Goal: Transaction & Acquisition: Subscribe to service/newsletter

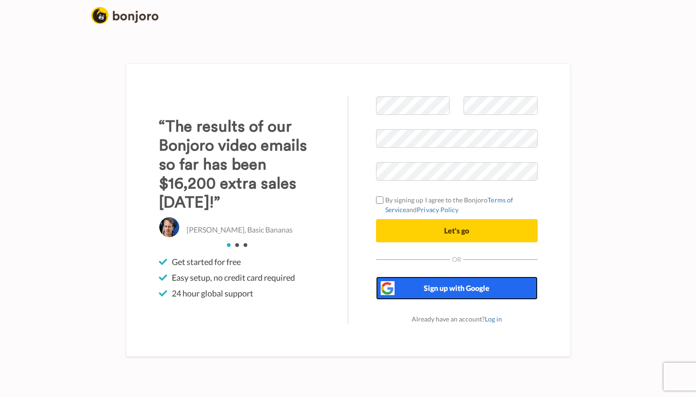
click at [451, 291] on span "Sign up with Google" at bounding box center [457, 287] width 66 height 9
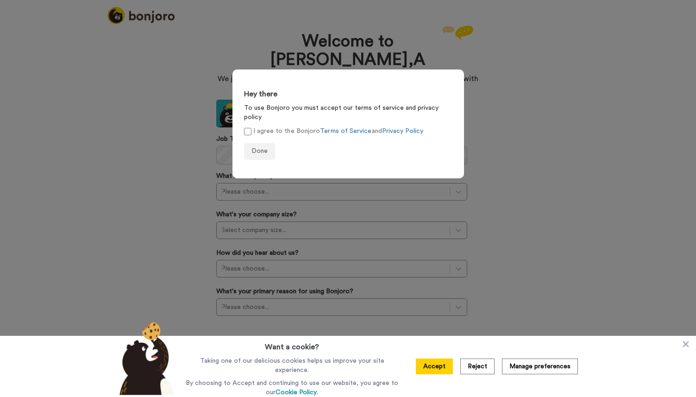
click at [251, 126] on label "I agree to the Bonjoro Terms of Service and Privacy Policy" at bounding box center [333, 131] width 179 height 10
click at [260, 148] on span "Done" at bounding box center [259, 151] width 16 height 6
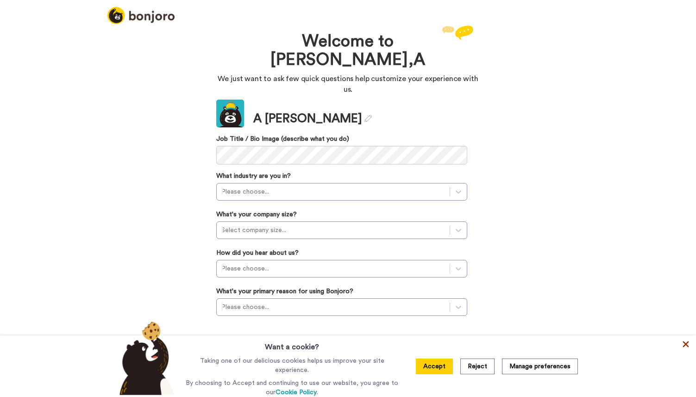
click at [684, 346] on icon at bounding box center [685, 343] width 9 height 9
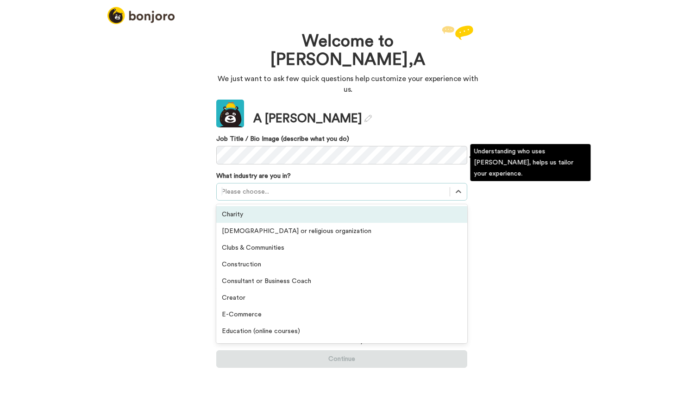
click at [316, 186] on div at bounding box center [333, 191] width 224 height 11
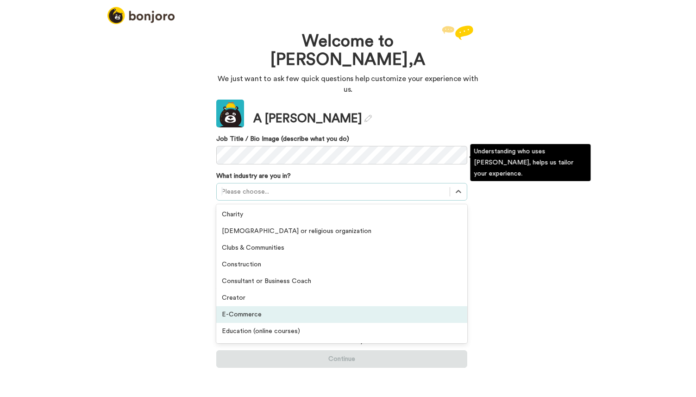
click at [313, 306] on div "E-Commerce" at bounding box center [341, 314] width 251 height 17
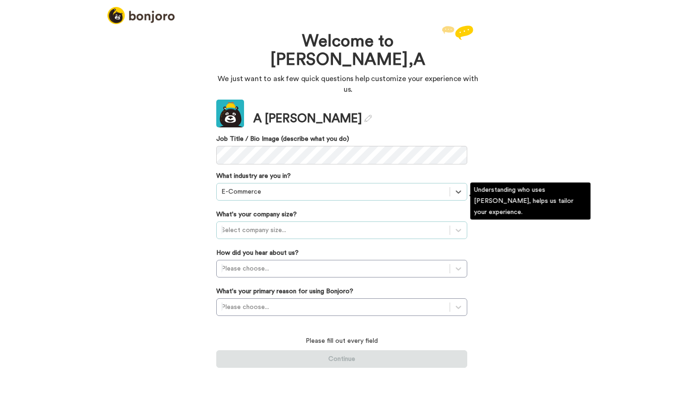
click at [273, 225] on div at bounding box center [333, 230] width 224 height 11
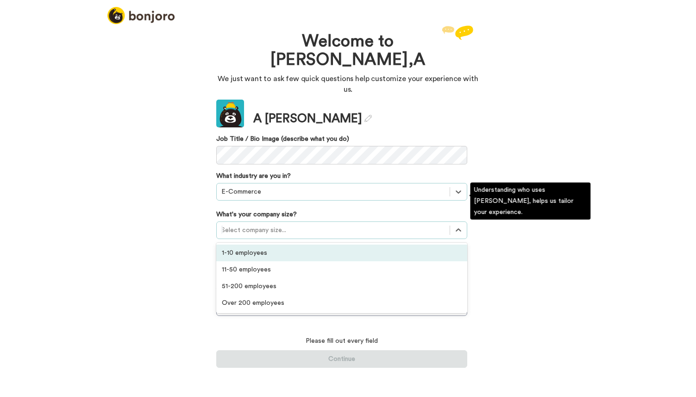
click at [272, 244] on div "1-10 employees" at bounding box center [341, 252] width 251 height 17
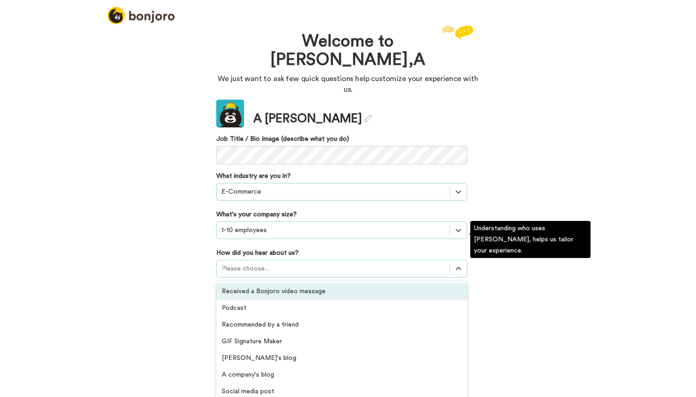
click at [272, 263] on div at bounding box center [333, 268] width 224 height 11
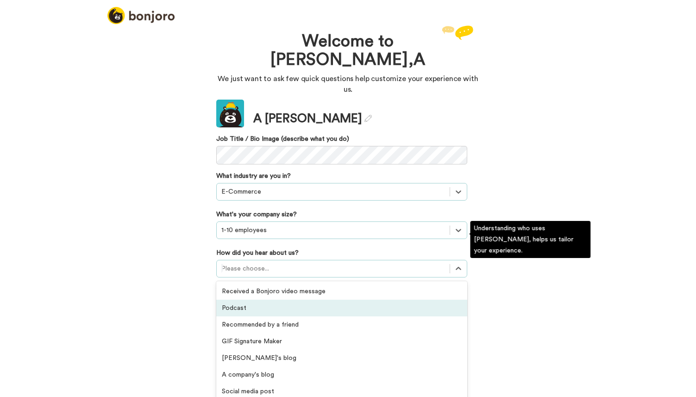
click at [272, 300] on div "Podcast" at bounding box center [341, 308] width 251 height 17
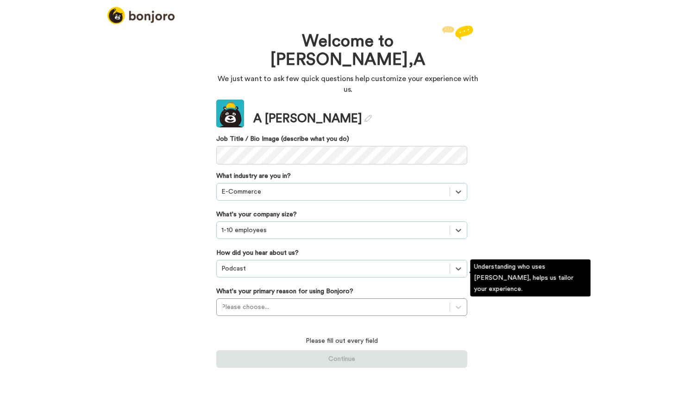
click at [272, 301] on div at bounding box center [333, 306] width 224 height 11
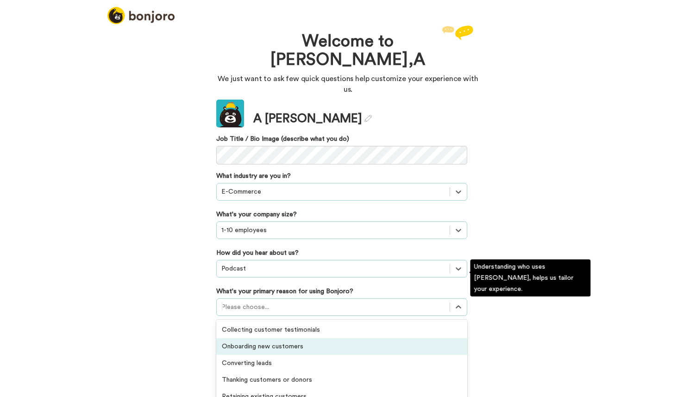
click at [272, 338] on div "Onboarding new customers" at bounding box center [341, 346] width 251 height 17
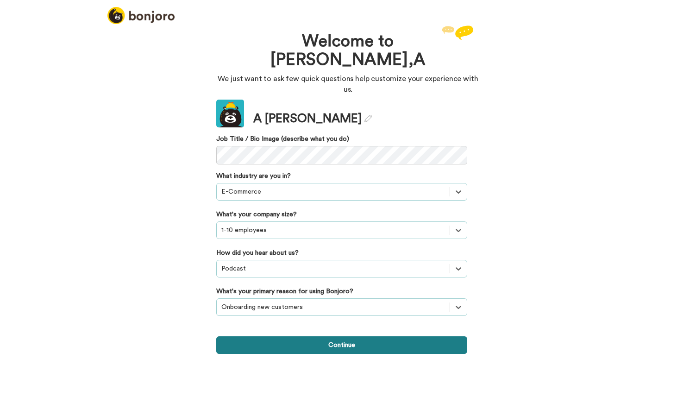
click at [276, 336] on button "Continue" at bounding box center [341, 345] width 251 height 18
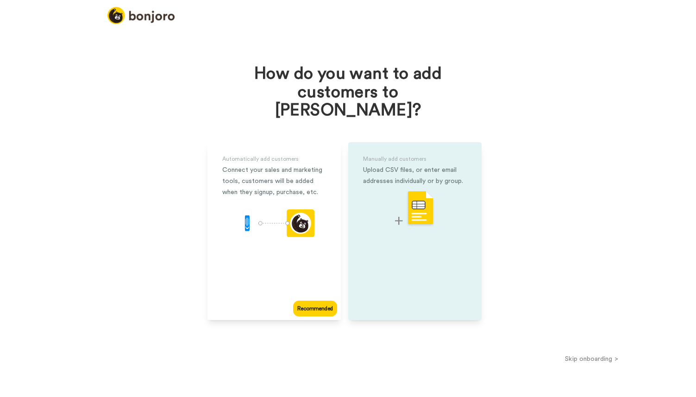
click at [393, 238] on div "Manually add customers Upload CSV files, or enter email addresses individually …" at bounding box center [414, 231] width 133 height 178
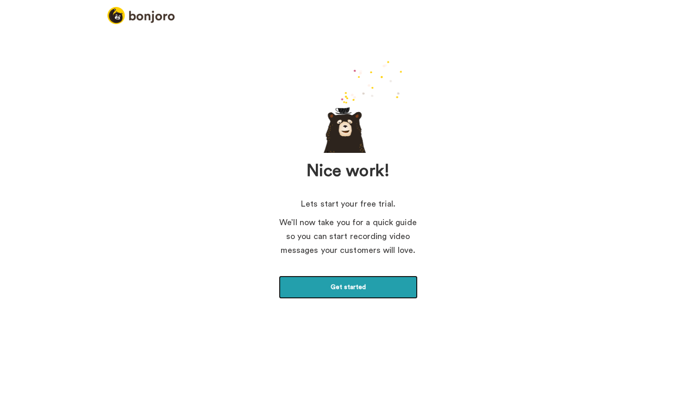
click at [343, 295] on link "Get started" at bounding box center [348, 287] width 139 height 23
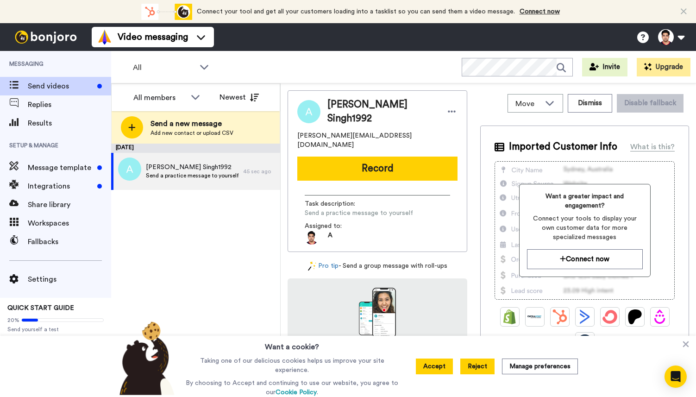
click at [473, 366] on button "Reject" at bounding box center [477, 366] width 34 height 16
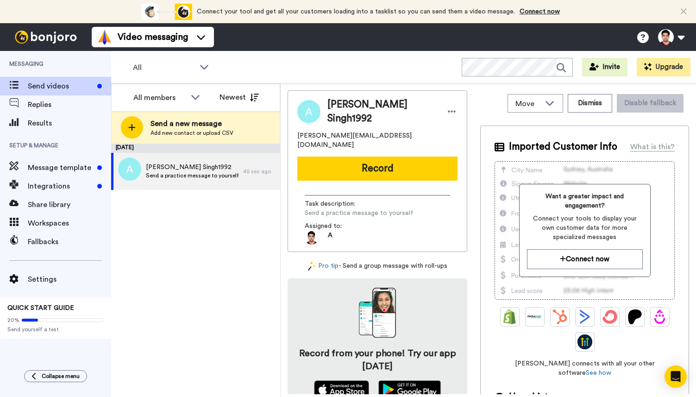
click at [683, 11] on icon at bounding box center [684, 11] width 6 height 9
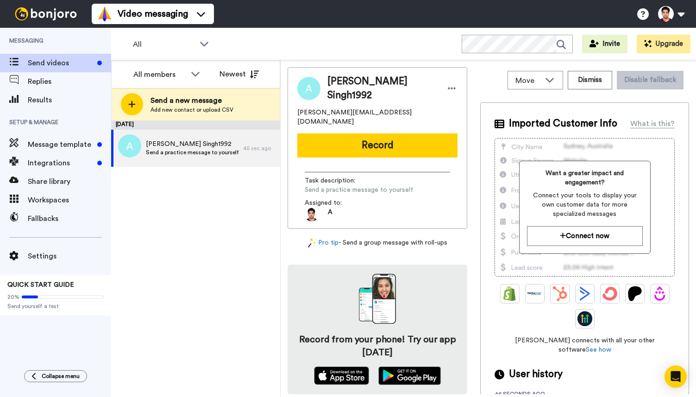
click at [683, 11] on button at bounding box center [670, 14] width 35 height 20
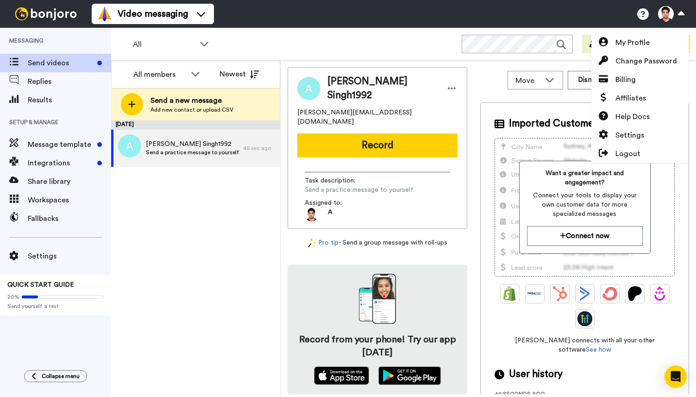
click at [236, 210] on div "August 19 Ambika Singh1992 Send a practice message to yourself 45 sec ago" at bounding box center [195, 258] width 169 height 276
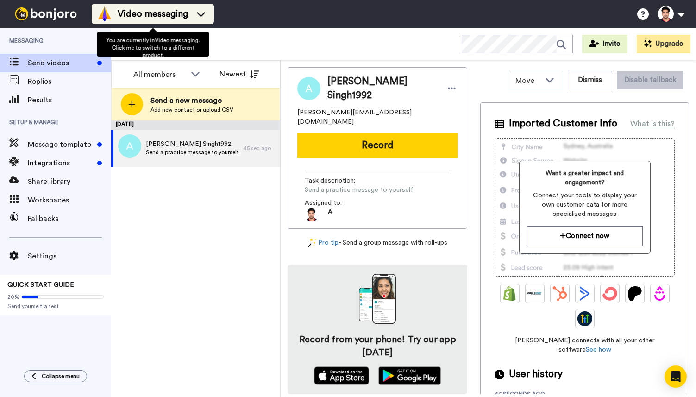
click at [202, 18] on icon at bounding box center [201, 13] width 15 height 9
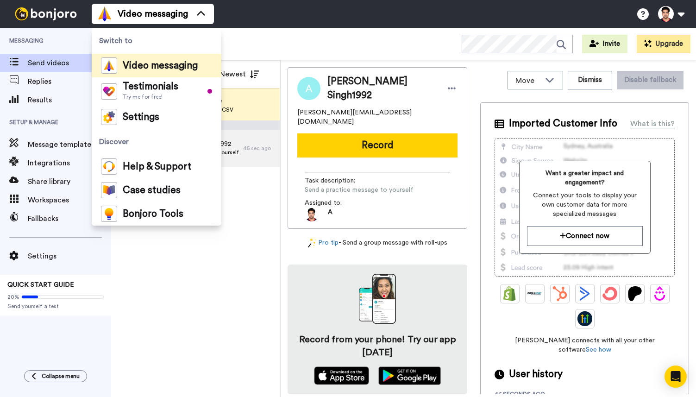
click at [252, 12] on div "Video messaging Switch to Video messaging Testimonials Try me for free! Setting…" at bounding box center [394, 14] width 604 height 28
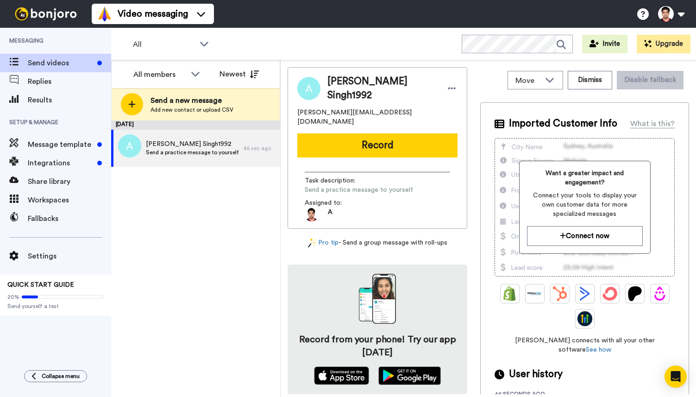
click at [48, 17] on img at bounding box center [45, 13] width 69 height 13
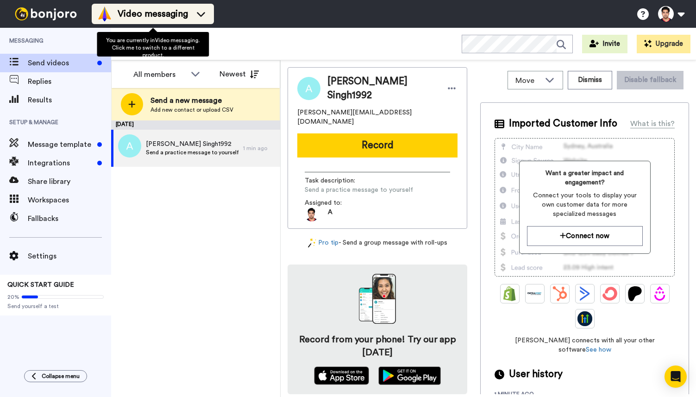
click at [202, 12] on icon at bounding box center [201, 13] width 15 height 9
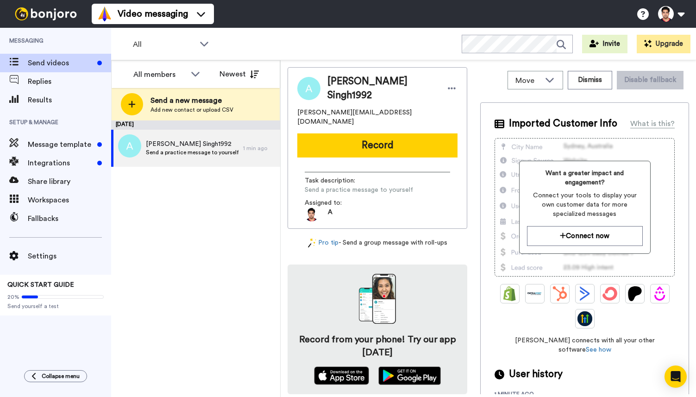
click at [231, 13] on div "Video messaging Switch to Video messaging Testimonials Try me for free! Setting…" at bounding box center [394, 14] width 604 height 28
click at [77, 148] on span "Message template" at bounding box center [61, 144] width 66 height 11
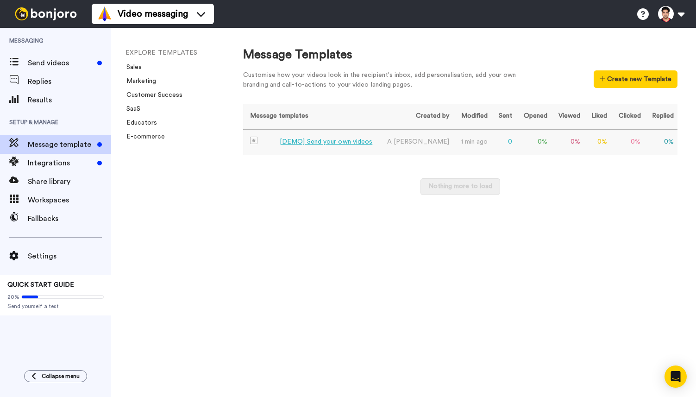
click at [301, 144] on div "[DEMO] Send your own videos" at bounding box center [326, 142] width 93 height 10
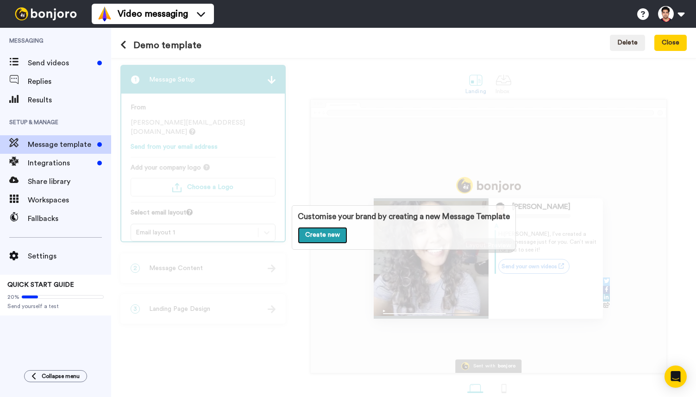
click at [318, 238] on link "Create new" at bounding box center [323, 235] width 50 height 17
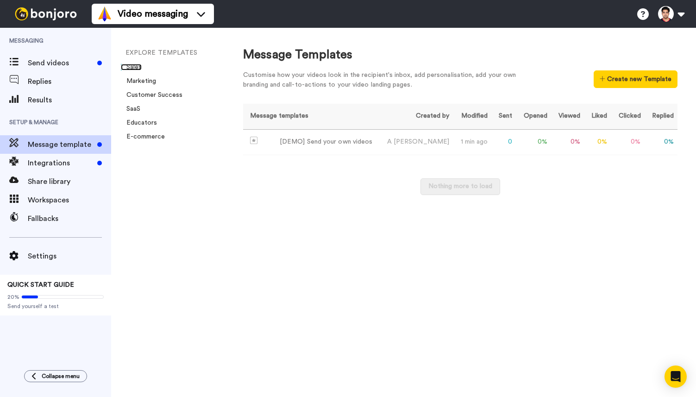
click at [135, 69] on link "Sales" at bounding box center [131, 67] width 21 height 6
click at [56, 164] on span "Integrations" at bounding box center [61, 162] width 66 height 11
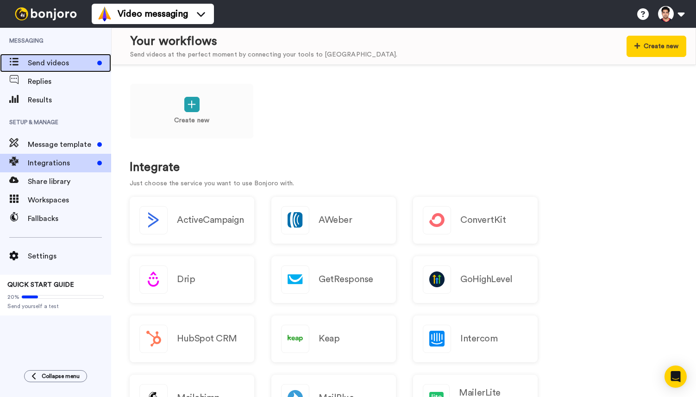
click at [38, 62] on span "Send videos" at bounding box center [61, 62] width 66 height 11
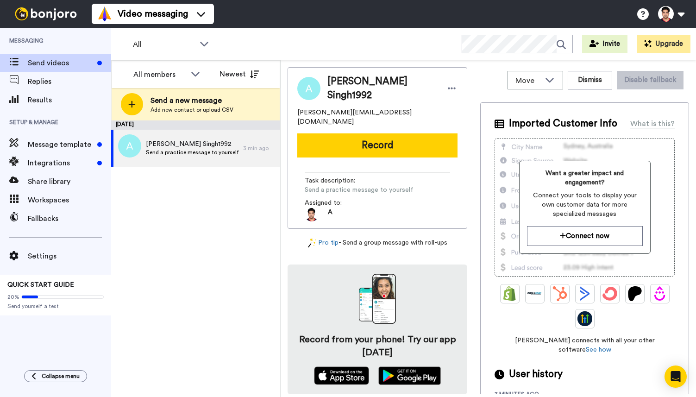
click at [336, 207] on span "A" at bounding box center [349, 214] width 88 height 14
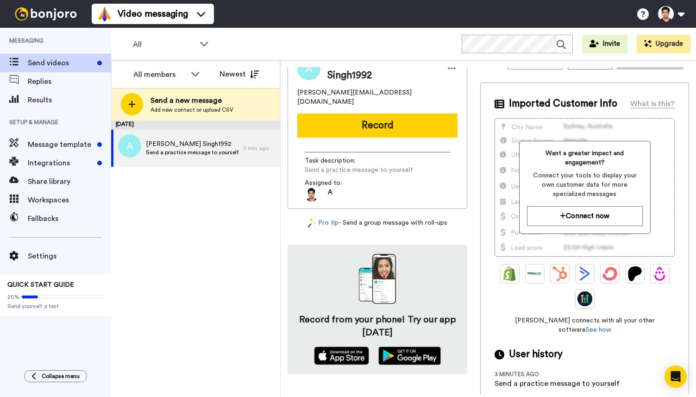
click at [516, 378] on div "Send a practice message to yourself" at bounding box center [557, 383] width 125 height 11
click at [521, 347] on span "User history" at bounding box center [536, 354] width 54 height 14
click at [521, 378] on div "Send a practice message to yourself" at bounding box center [557, 383] width 125 height 11
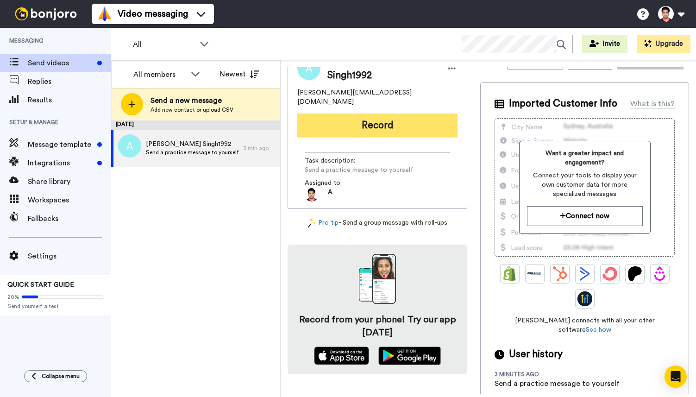
scroll to position [0, 0]
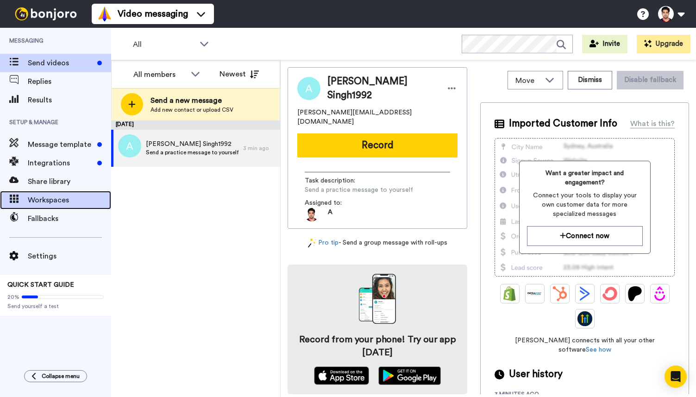
click at [48, 199] on span "Workspaces" at bounding box center [69, 199] width 83 height 11
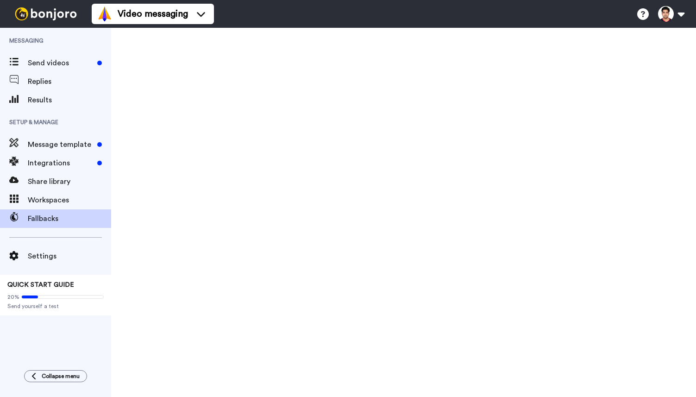
click at [51, 67] on span "Send videos" at bounding box center [61, 62] width 66 height 11
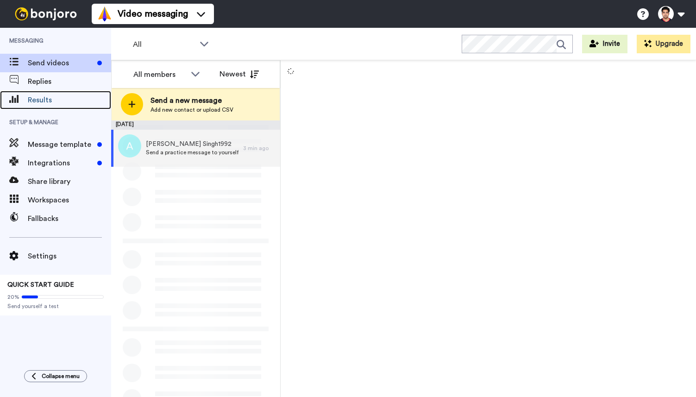
click at [50, 99] on span "Results" at bounding box center [69, 99] width 83 height 11
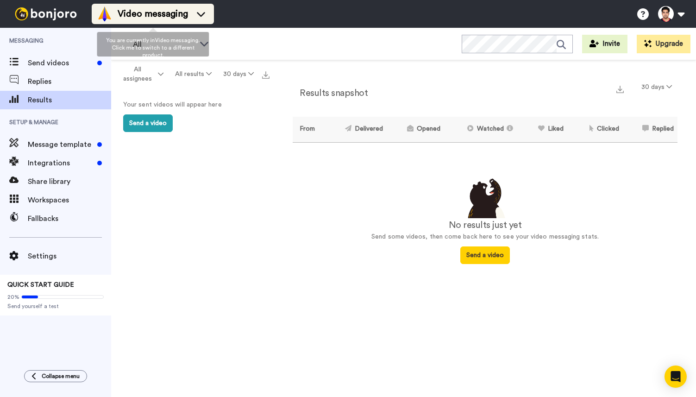
click at [185, 18] on span "Video messaging" at bounding box center [153, 13] width 70 height 13
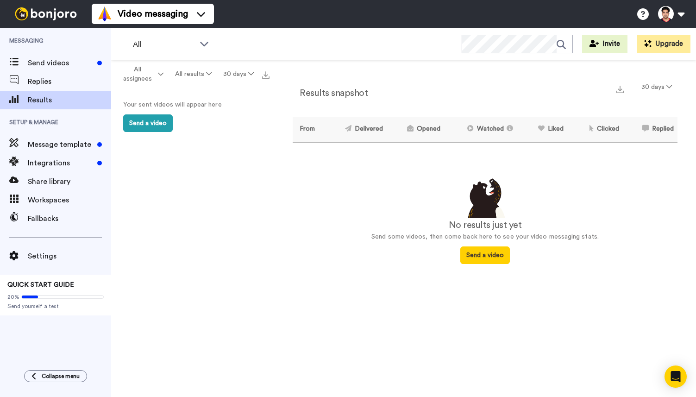
click at [253, 10] on div "Video messaging Switch to Video messaging Testimonials Try me for free! Setting…" at bounding box center [394, 14] width 604 height 28
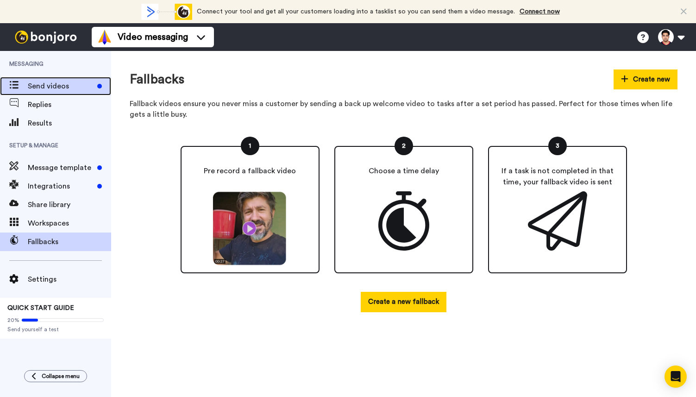
click at [67, 88] on span "Send videos" at bounding box center [61, 86] width 66 height 11
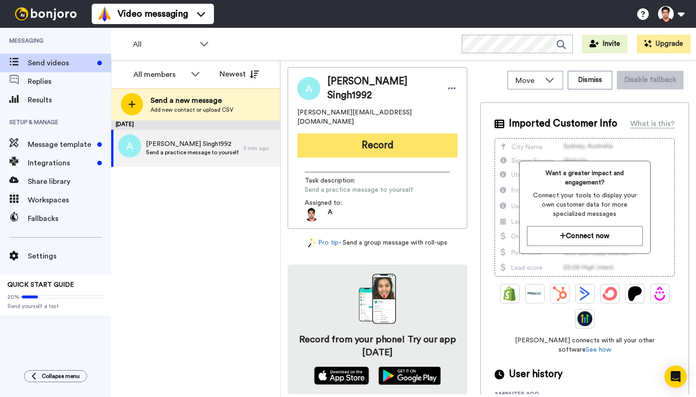
click at [351, 138] on button "Record" at bounding box center [377, 145] width 160 height 24
click at [372, 133] on button "Record" at bounding box center [377, 145] width 160 height 24
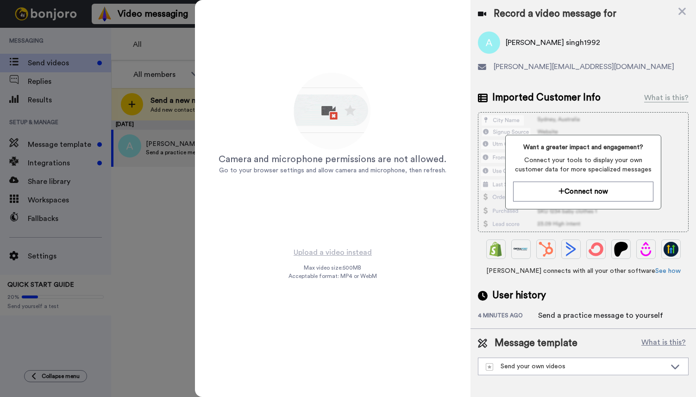
click at [76, 28] on div at bounding box center [348, 198] width 696 height 397
